Goal: Task Accomplishment & Management: Manage account settings

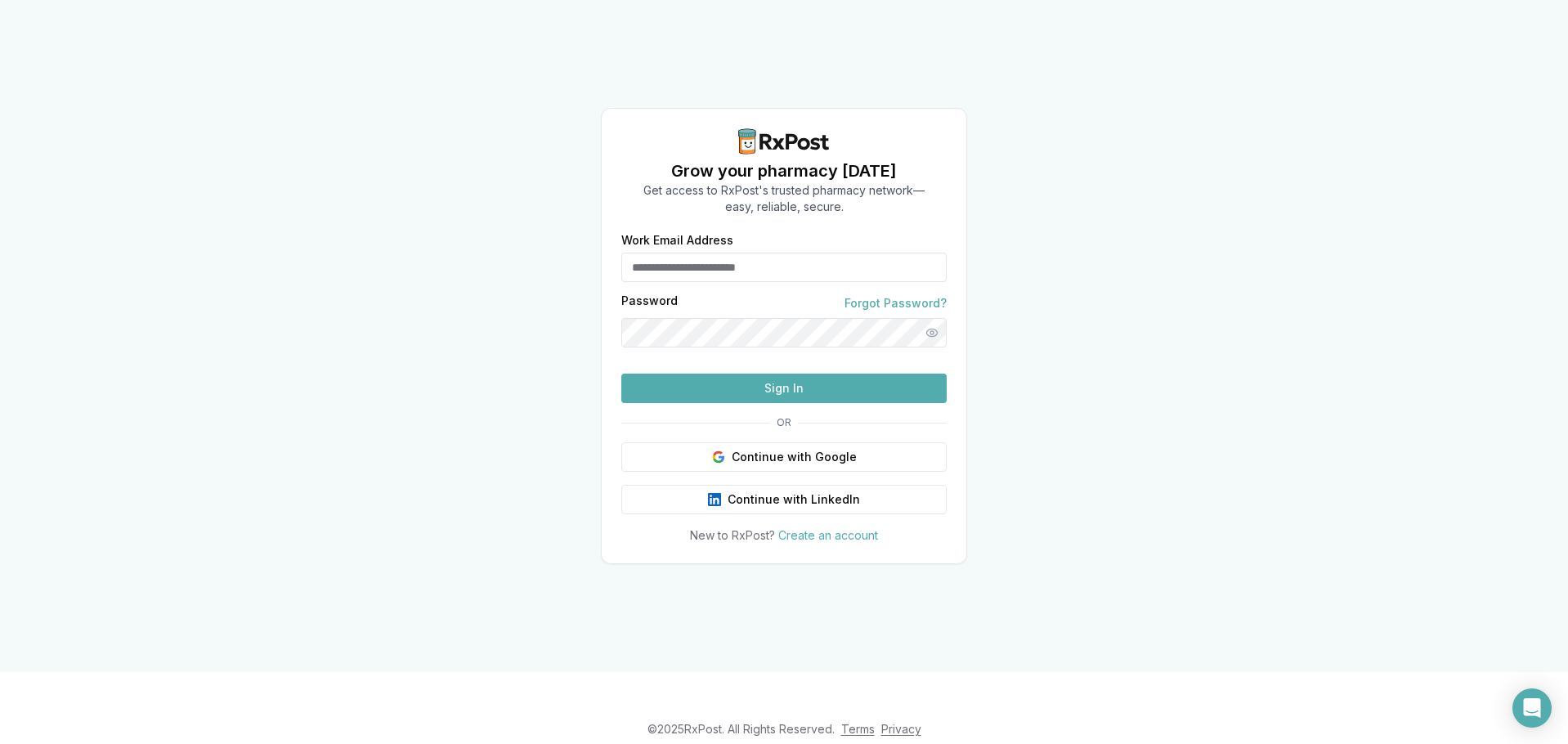
type input "**********"
click at [733, 403] on button "Sign In" at bounding box center [783, 389] width 325 height 29
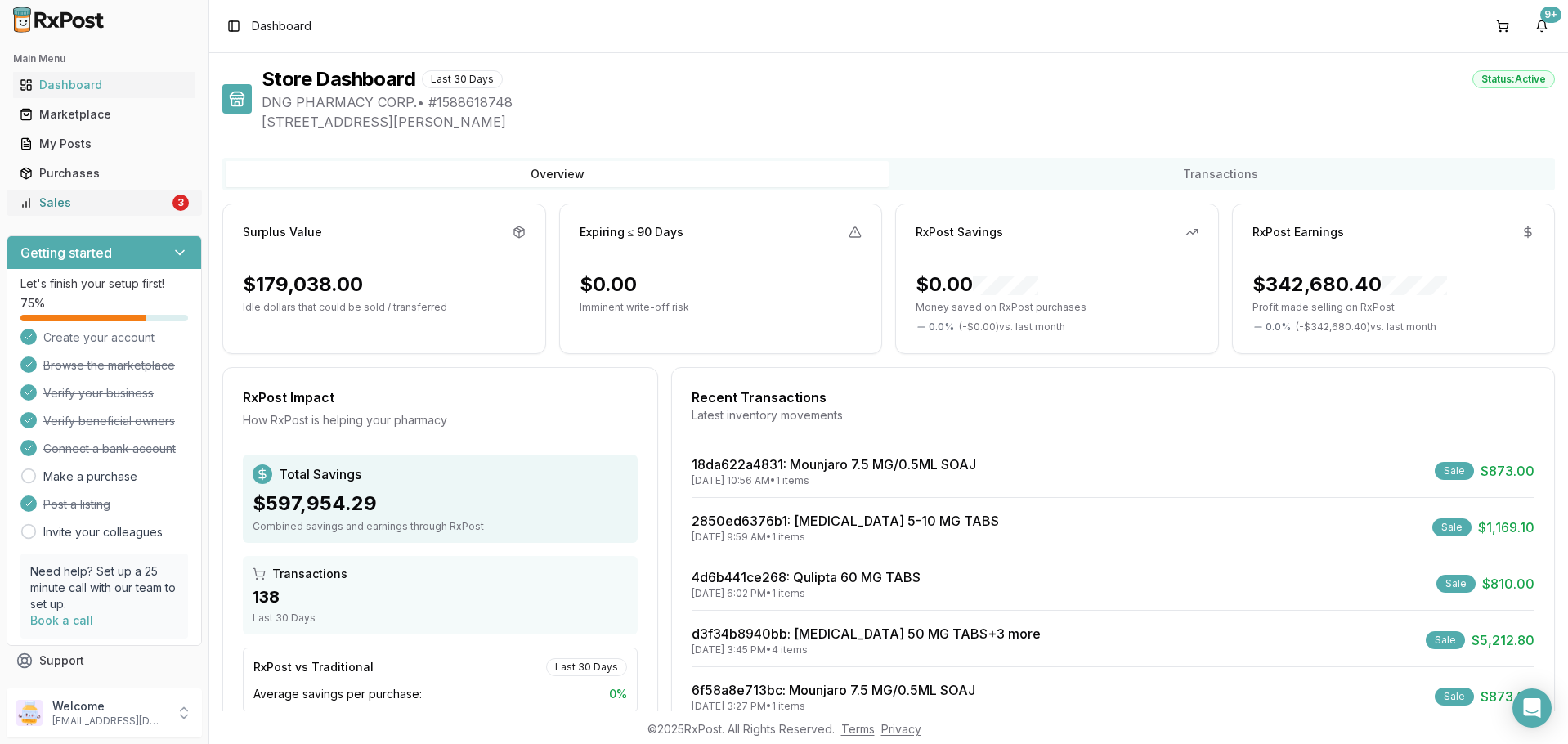
click at [90, 209] on div "Sales" at bounding box center [94, 202] width 149 height 17
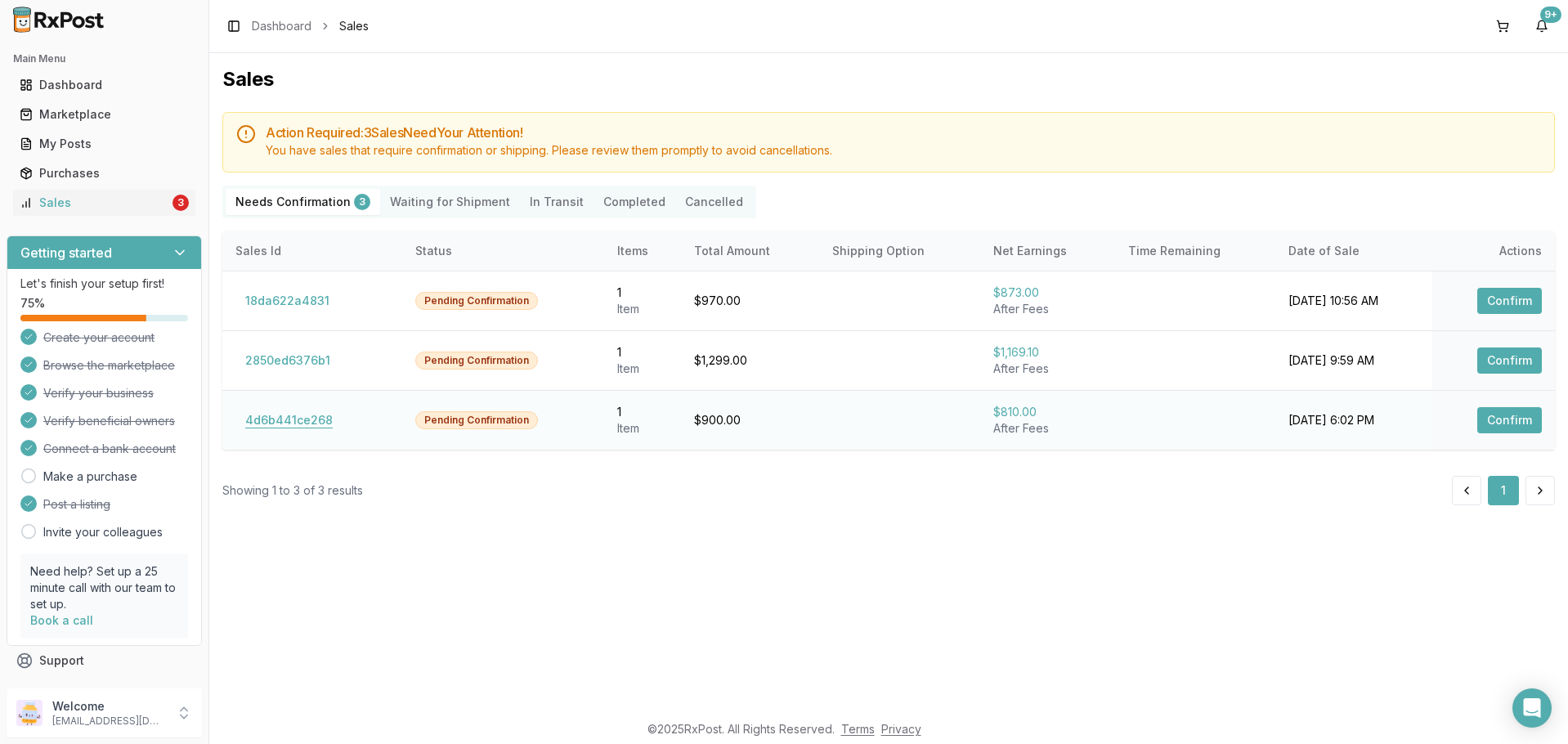
click at [305, 413] on button "4d6b441ce268" at bounding box center [289, 420] width 107 height 26
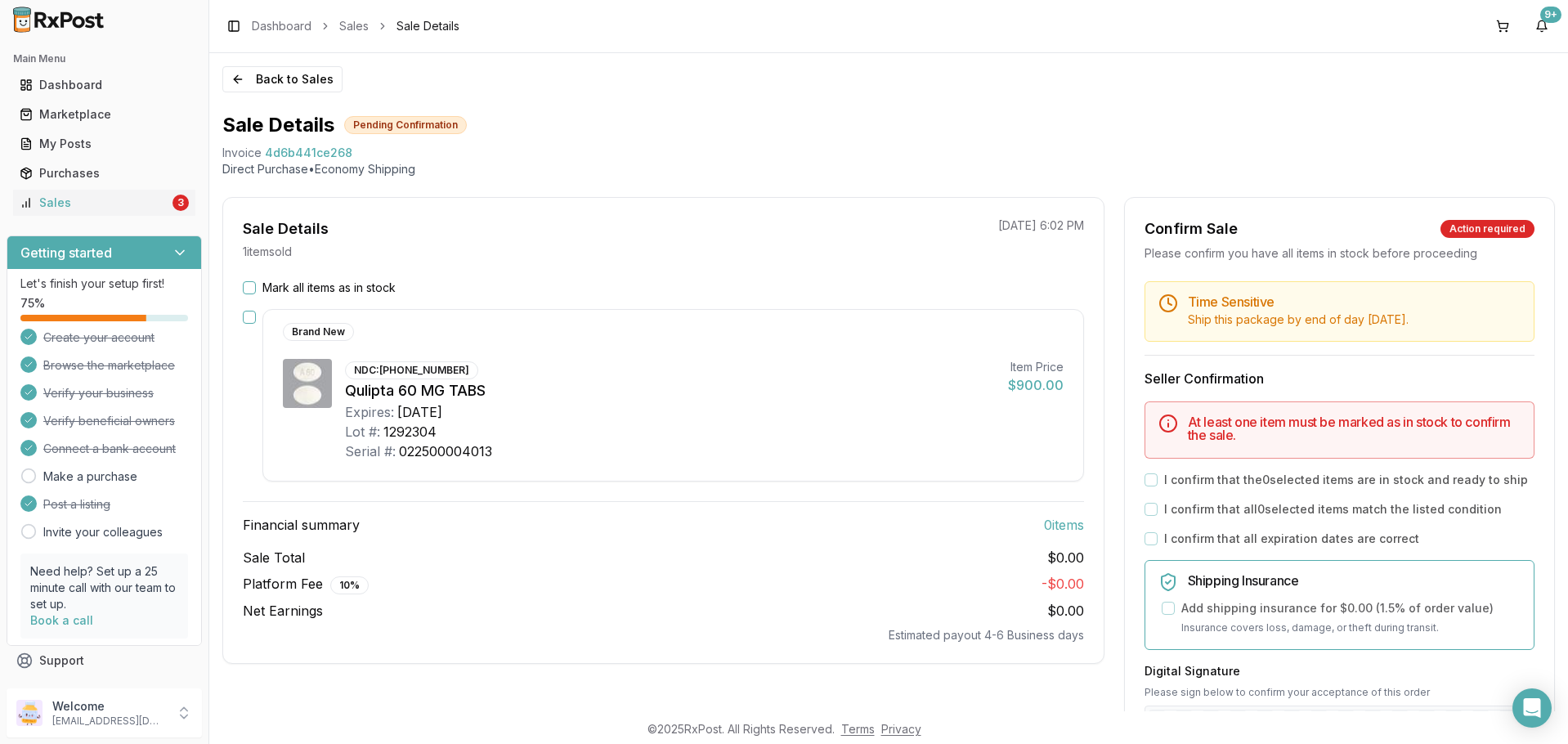
click at [250, 289] on button "Mark all items as in stock" at bounding box center [249, 287] width 13 height 13
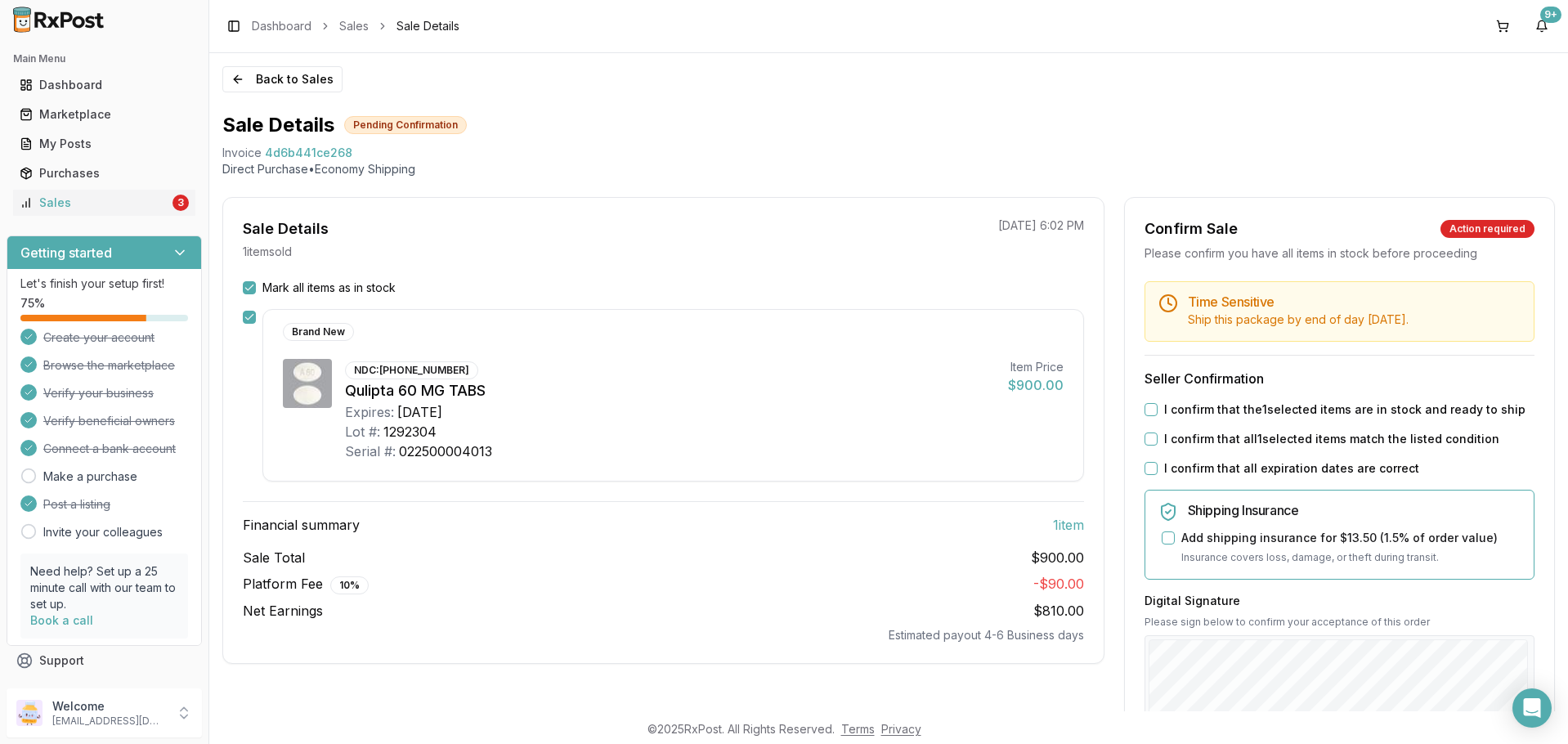
click at [1146, 407] on button "I confirm that the 1 selected items are in stock and ready to ship" at bounding box center [1150, 409] width 13 height 13
click at [1149, 431] on div "I confirm that all 1 selected items match the listed condition" at bounding box center [1339, 438] width 390 height 17
click at [1148, 434] on button "I confirm that all 1 selected items match the listed condition" at bounding box center [1150, 438] width 13 height 13
click at [1153, 464] on div "I confirm that all expiration dates are correct" at bounding box center [1339, 468] width 390 height 17
click at [1153, 465] on button "I confirm that all expiration dates are correct" at bounding box center [1150, 468] width 13 height 13
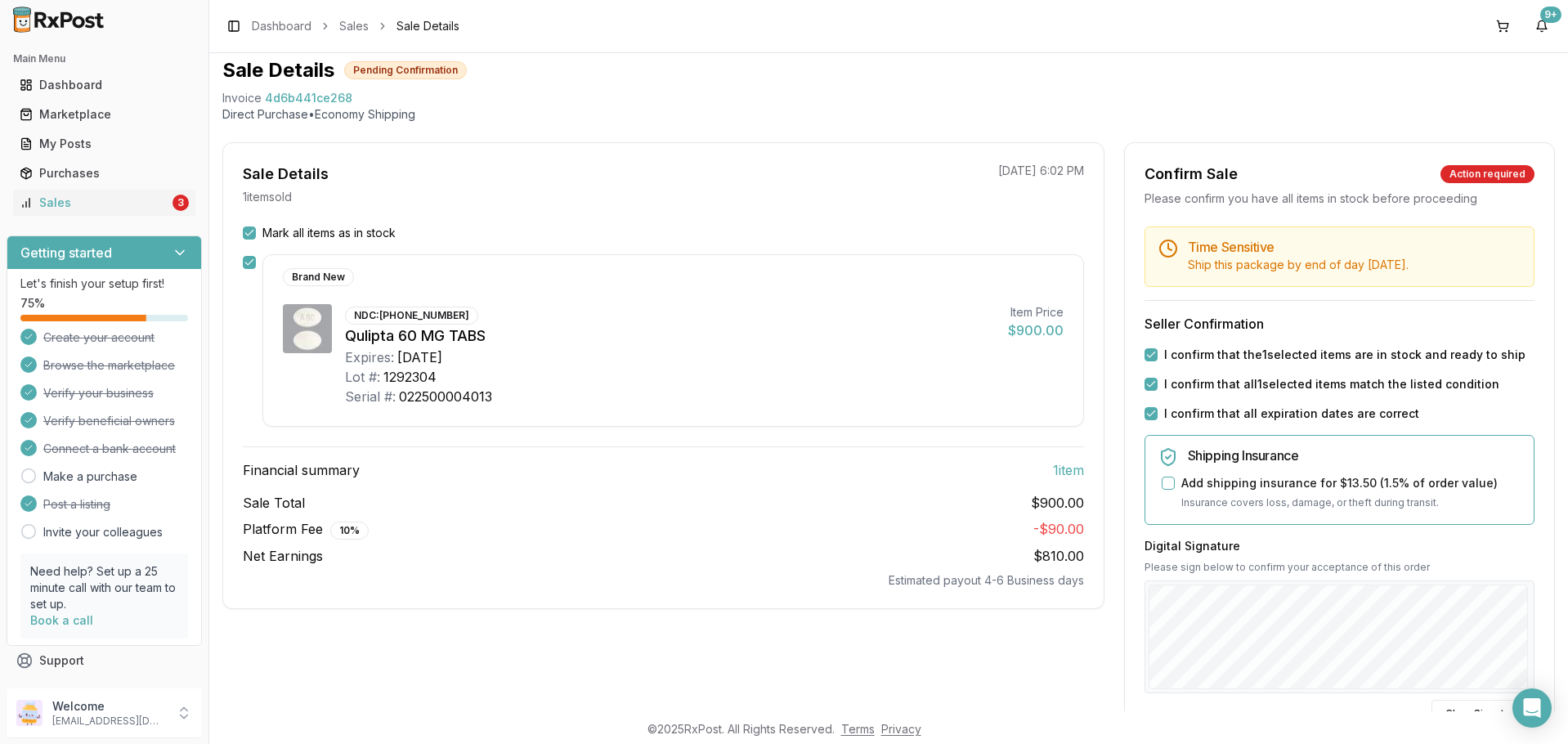
scroll to position [308, 0]
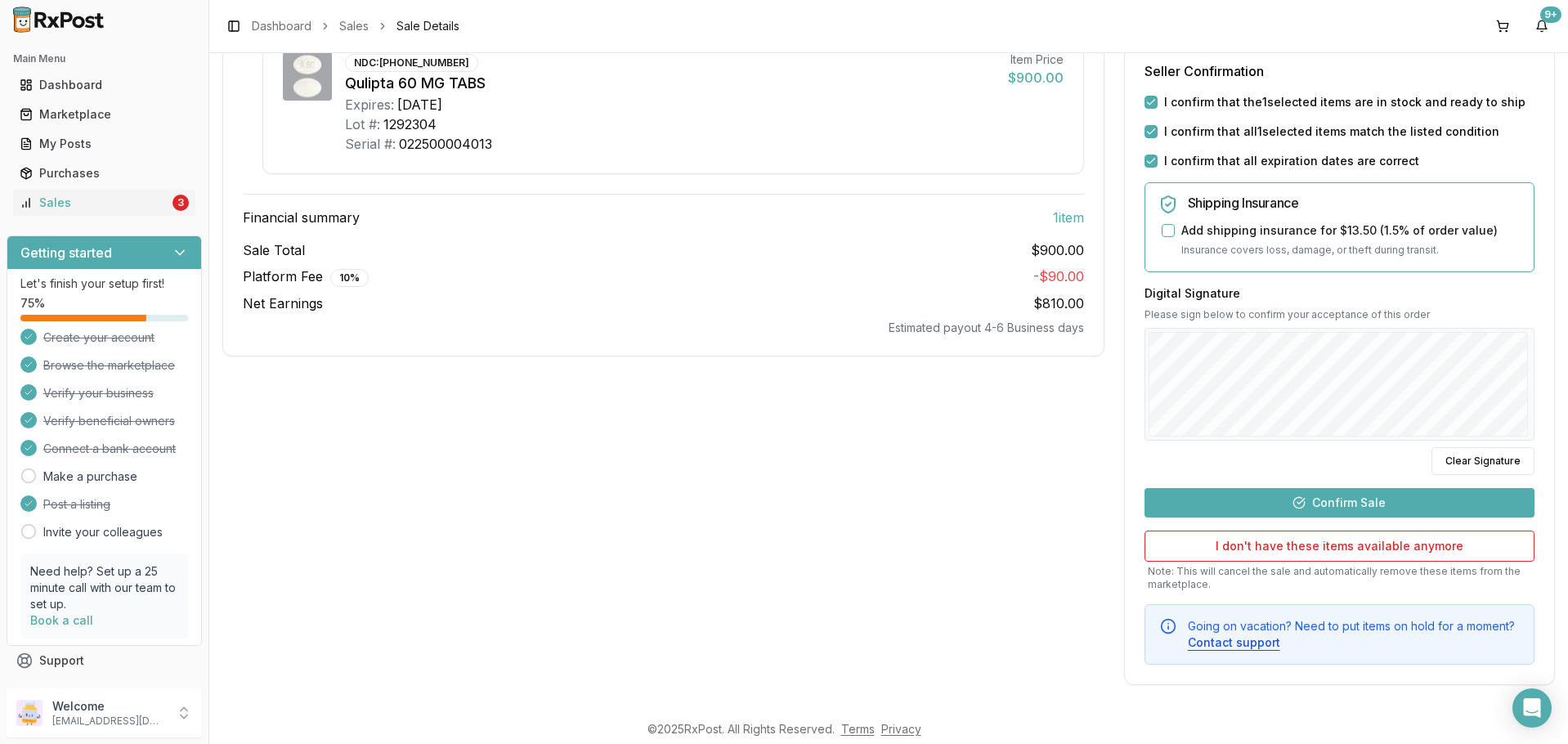
click at [1329, 505] on button "Confirm Sale" at bounding box center [1339, 503] width 390 height 29
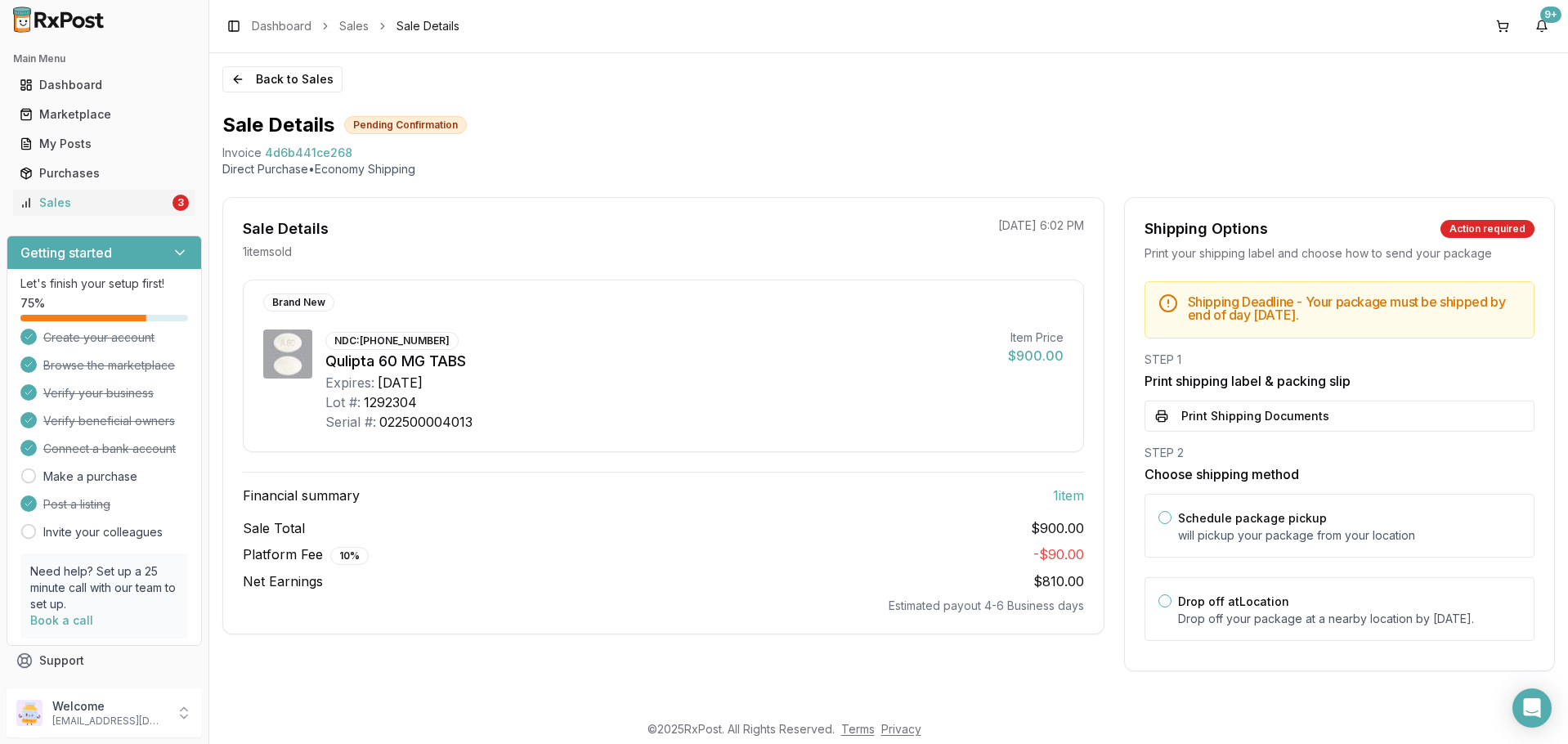
scroll to position [3, 0]
click at [1257, 614] on p "Drop off your package at a nearby location by [DATE] ." at bounding box center [1348, 618] width 343 height 17
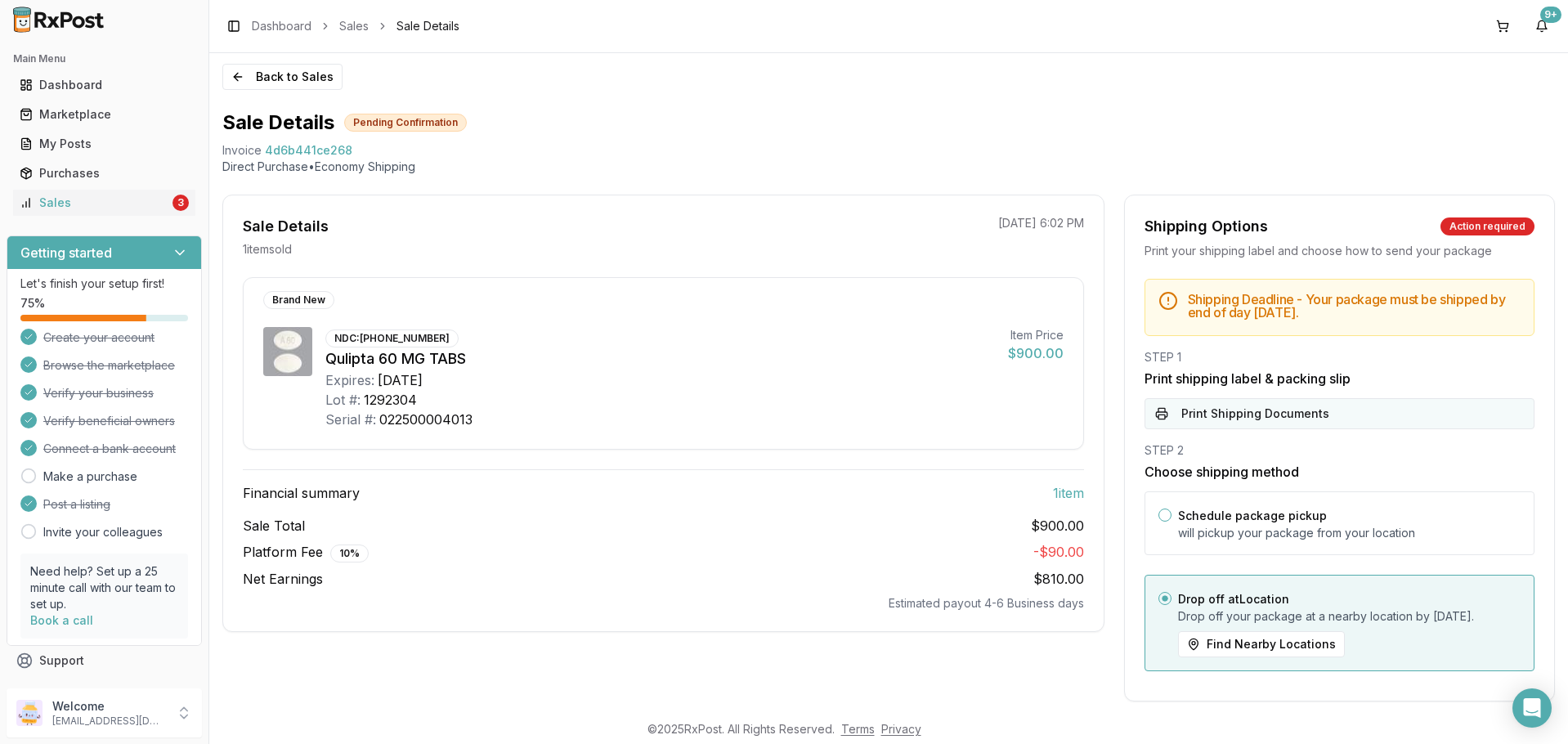
click at [1268, 426] on button "Print Shipping Documents" at bounding box center [1339, 414] width 390 height 31
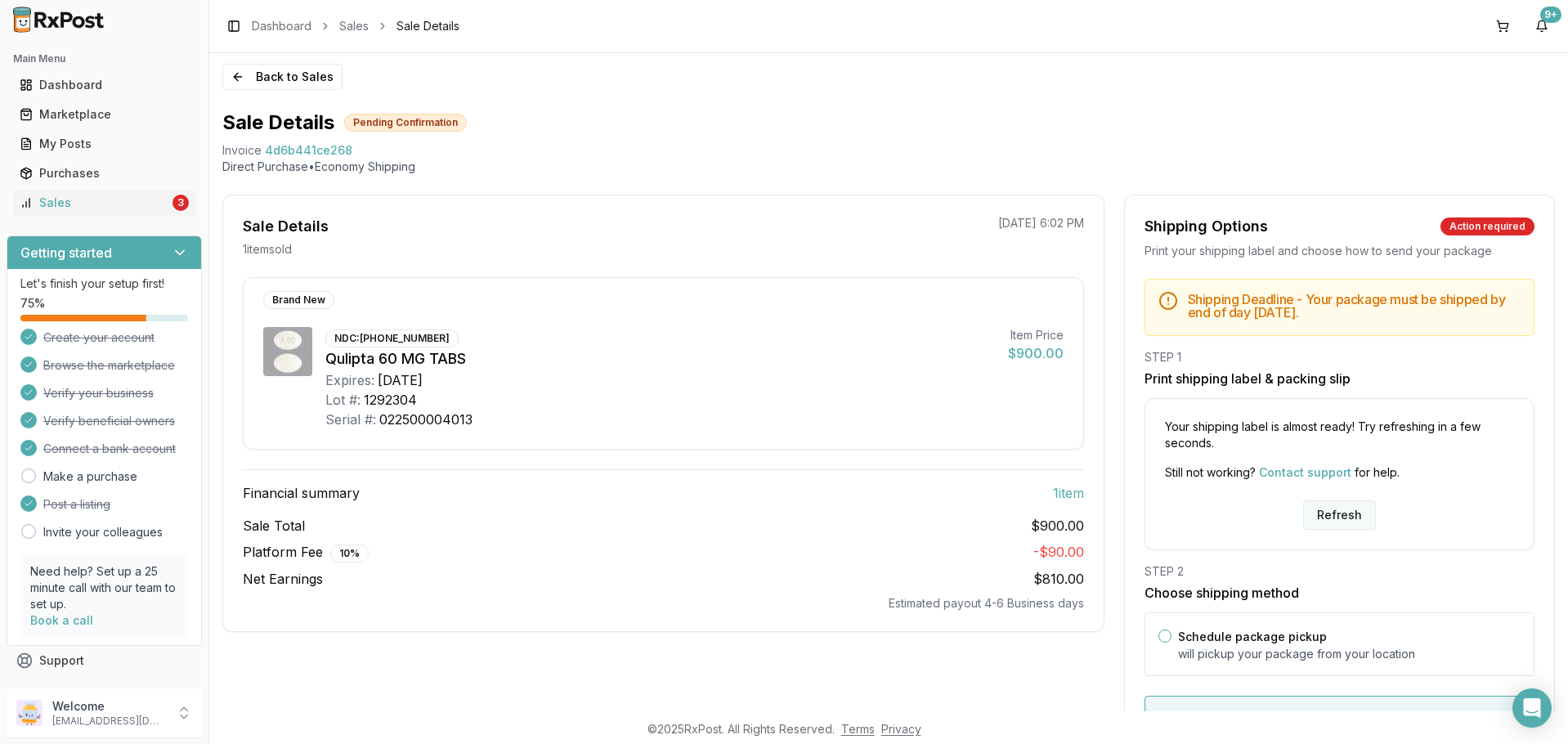
click at [1316, 529] on button "Refresh" at bounding box center [1340, 515] width 73 height 29
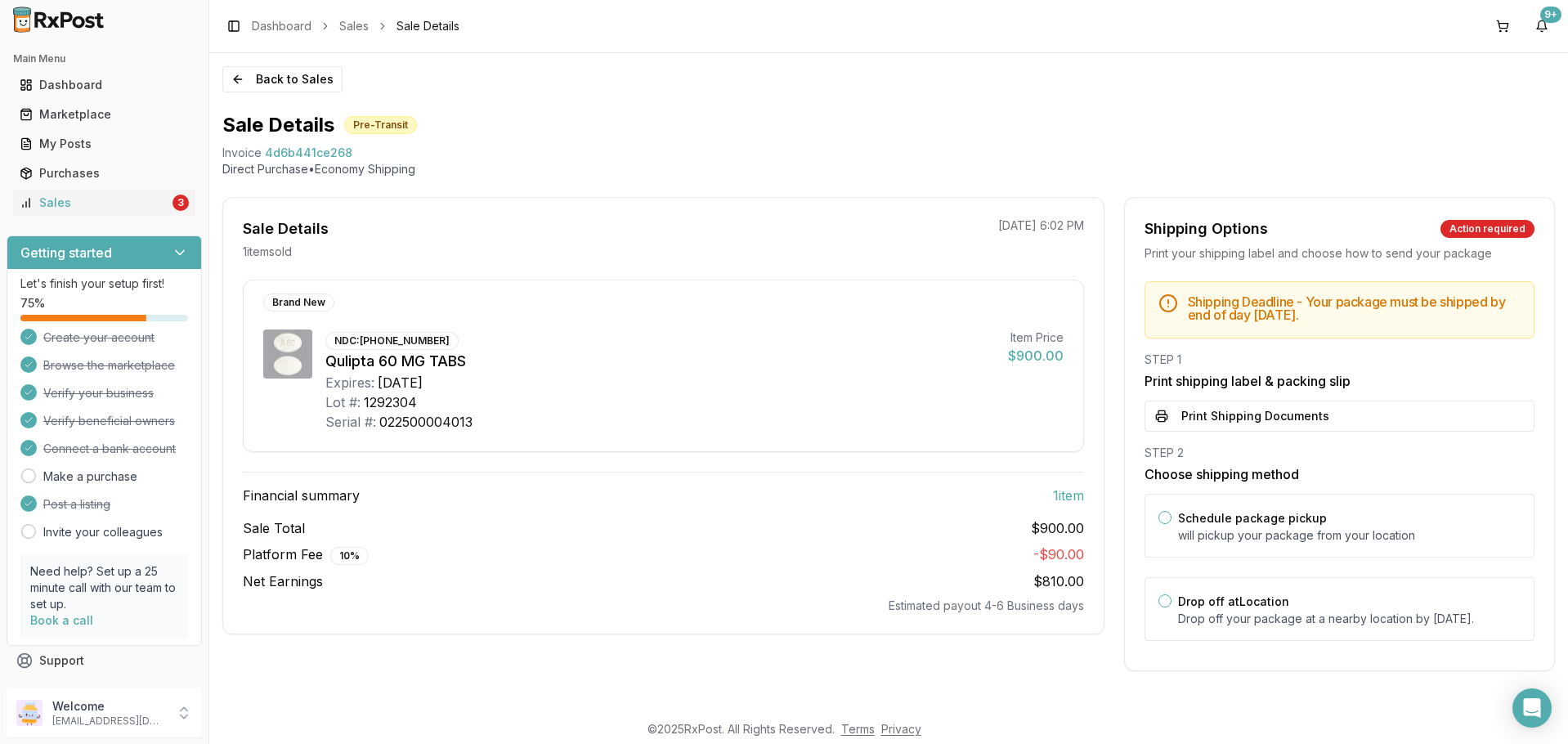
click at [1354, 434] on div "Shipping Deadline - Your package must be shipped by end of day Tuesday, Septemb…" at bounding box center [1340, 466] width 430 height 369
click at [1356, 428] on button "Print Shipping Documents" at bounding box center [1339, 416] width 390 height 31
click at [259, 82] on button "Back to Sales" at bounding box center [282, 79] width 120 height 26
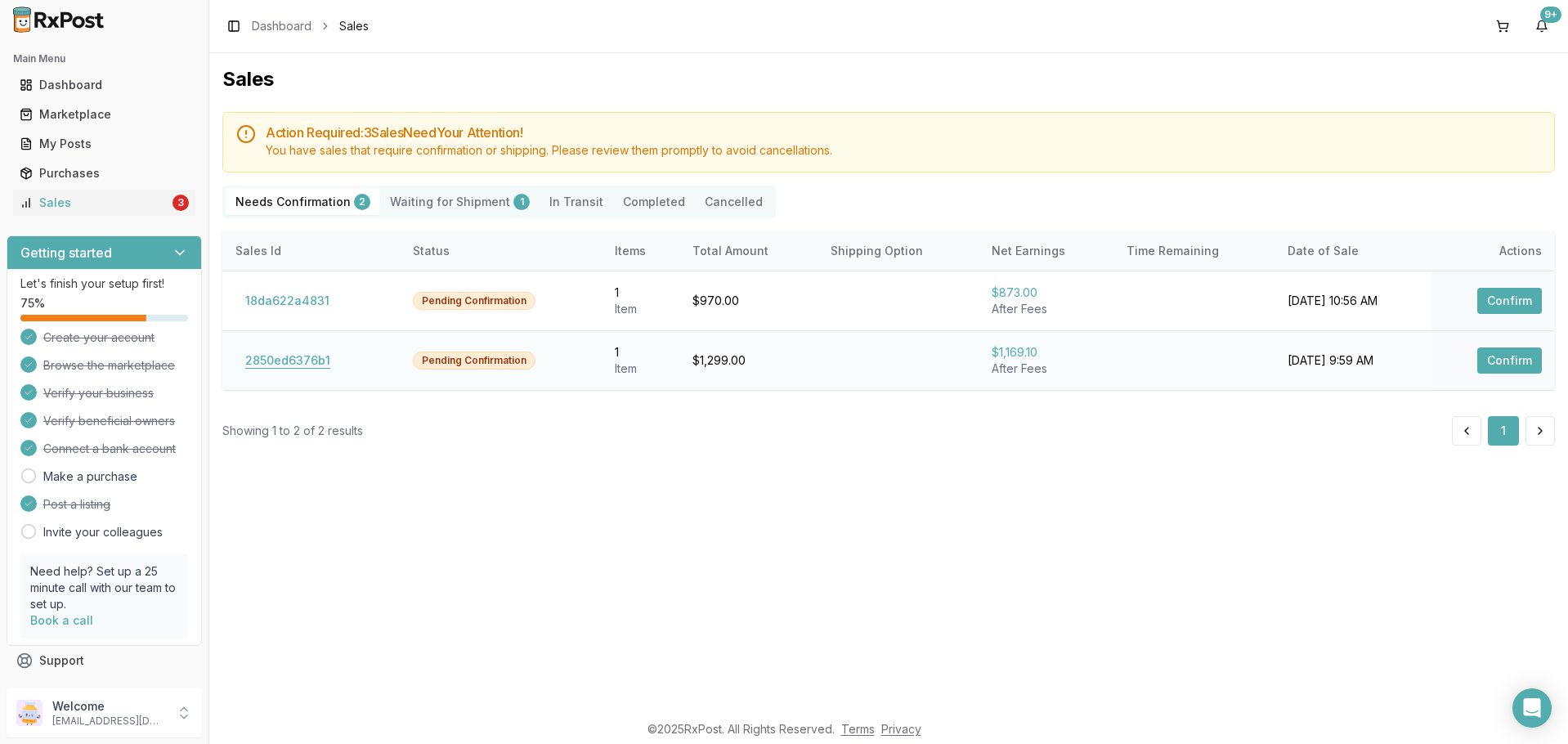
click at [270, 366] on button "2850ed6376b1" at bounding box center [287, 360] width 104 height 26
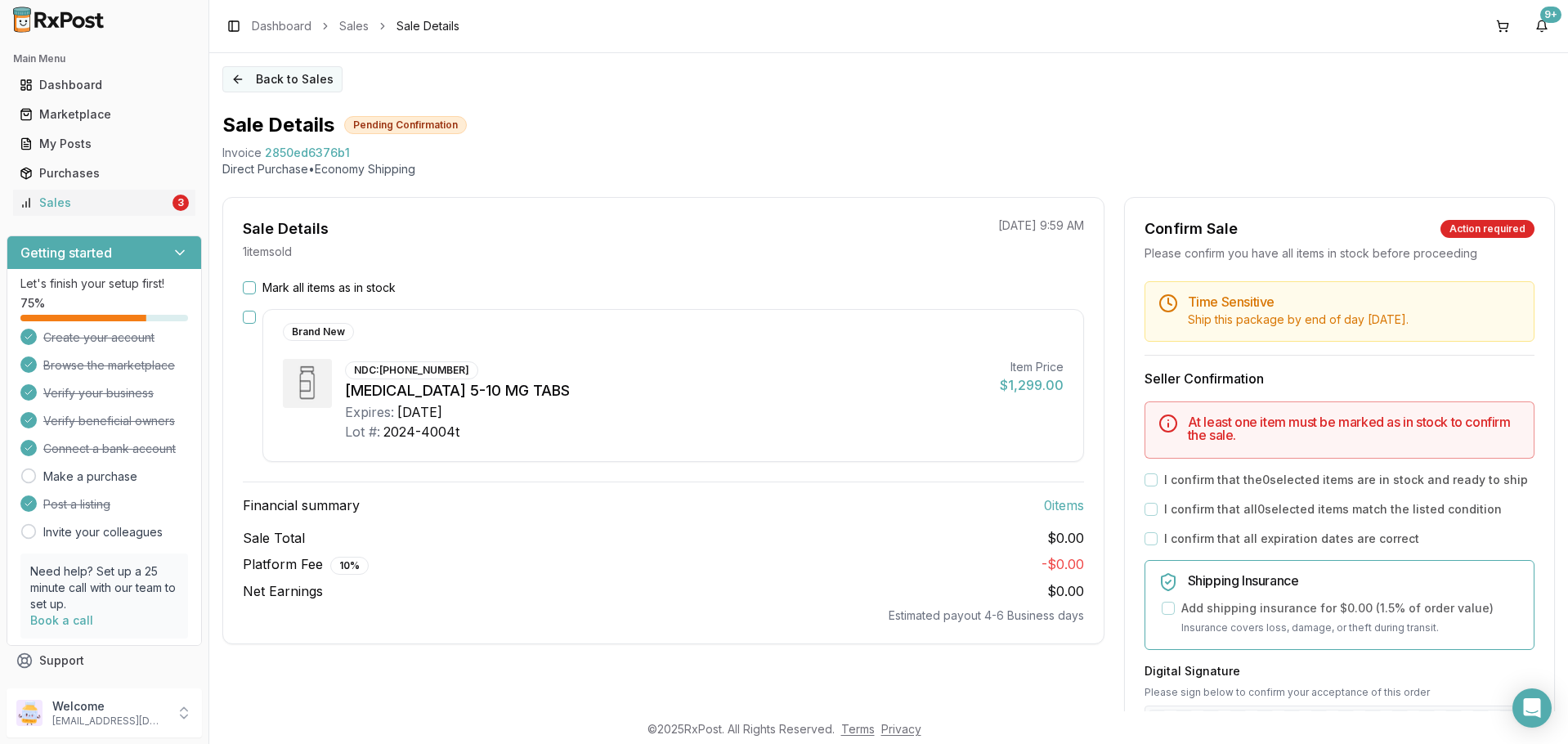
click at [263, 86] on button "Back to Sales" at bounding box center [282, 79] width 120 height 26
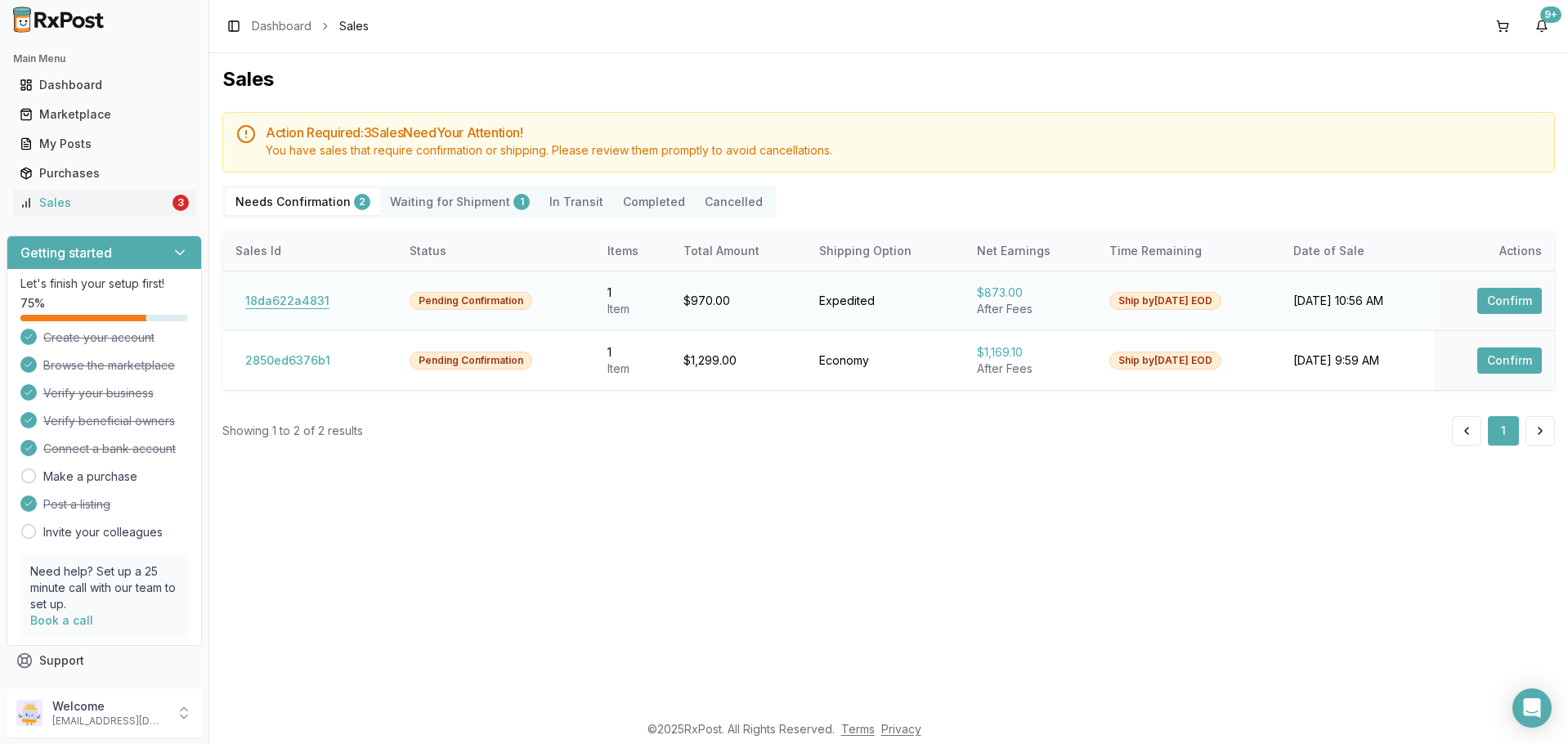
click at [258, 306] on button "18da622a4831" at bounding box center [287, 301] width 103 height 26
